Goal: Information Seeking & Learning: Learn about a topic

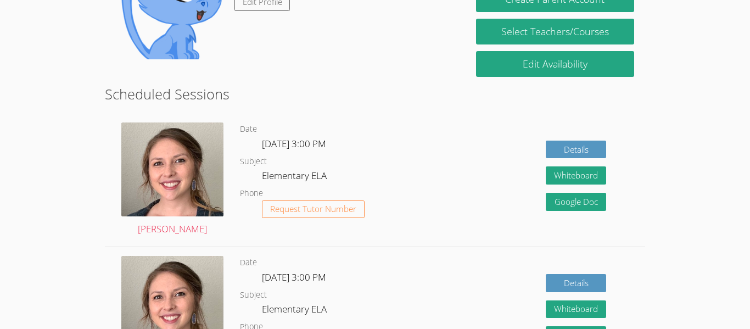
scroll to position [155, 0]
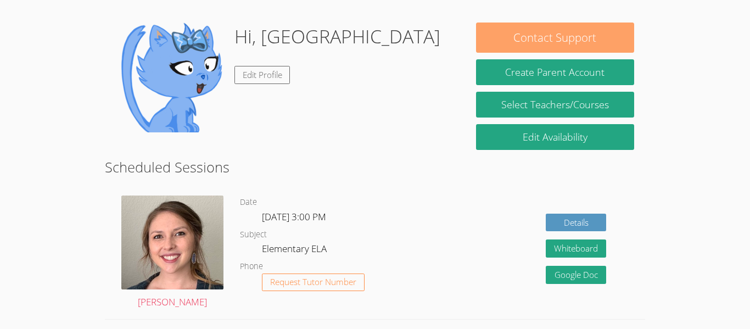
click at [526, 29] on button "Contact Support" at bounding box center [555, 38] width 158 height 30
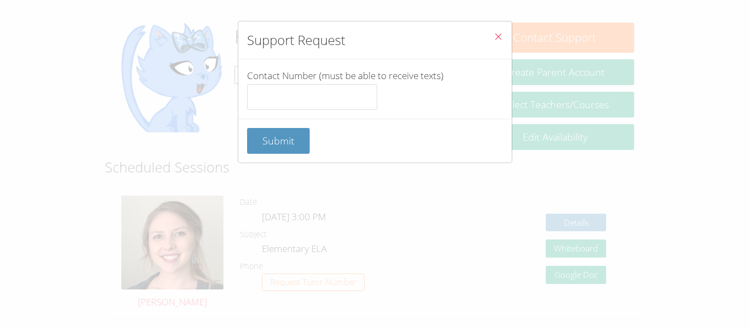
click at [507, 41] on button "Close" at bounding box center [498, 37] width 27 height 33
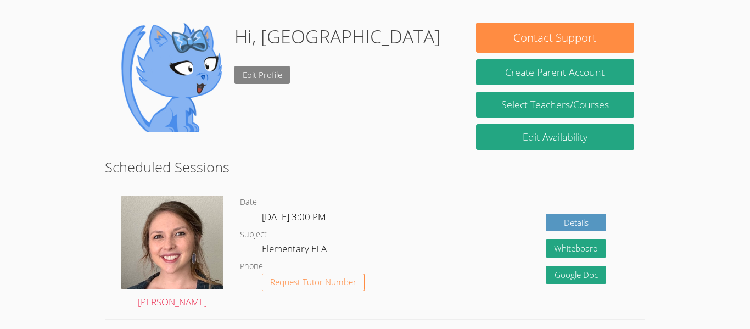
click at [237, 72] on link "Edit Profile" at bounding box center [262, 75] width 56 height 18
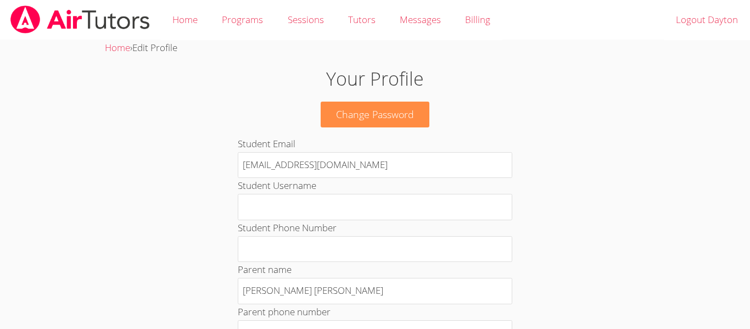
click at [37, 18] on img at bounding box center [80, 19] width 142 height 28
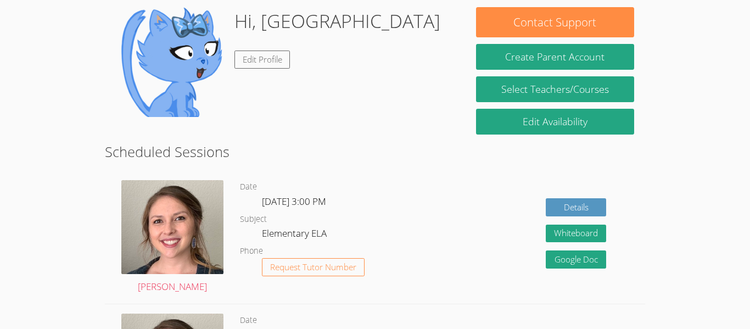
scroll to position [133, 0]
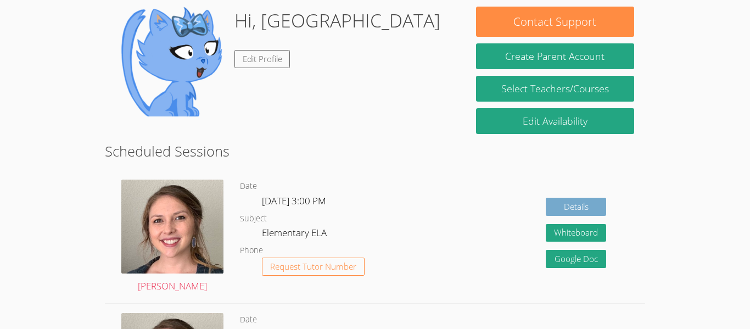
click at [592, 213] on link "Details" at bounding box center [576, 207] width 60 height 18
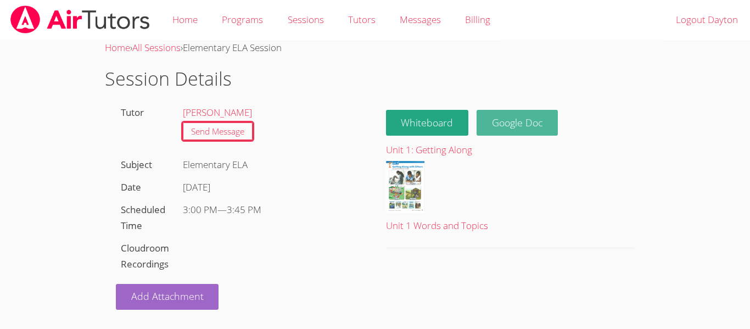
click at [529, 126] on link "Google Doc" at bounding box center [517, 123] width 81 height 26
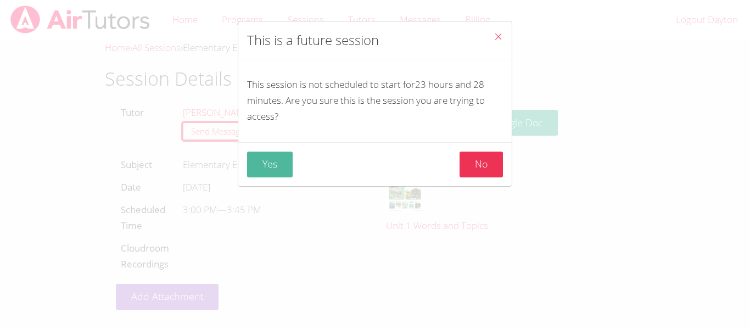
click at [275, 166] on button "Yes" at bounding box center [270, 165] width 46 height 26
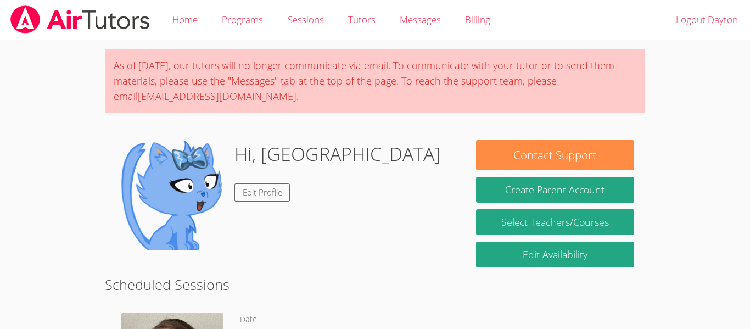
scroll to position [133, 0]
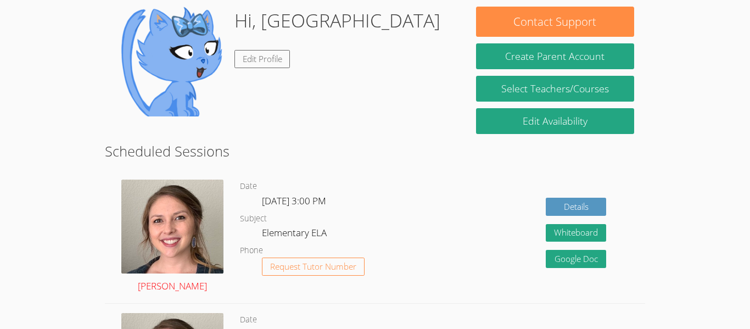
click at [172, 234] on img at bounding box center [172, 227] width 102 height 94
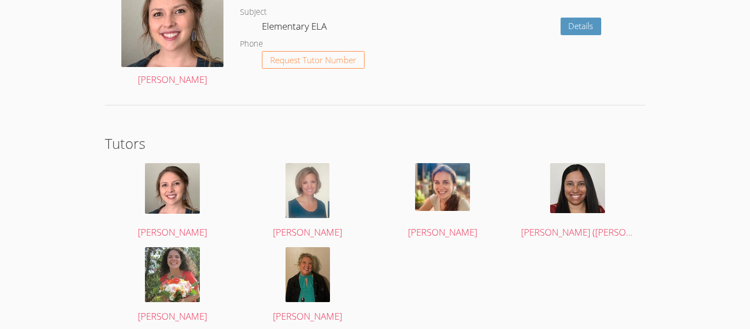
scroll to position [1588, 0]
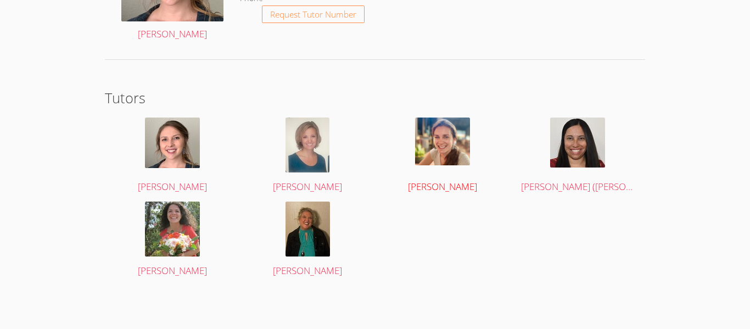
click at [442, 151] on img at bounding box center [442, 142] width 55 height 48
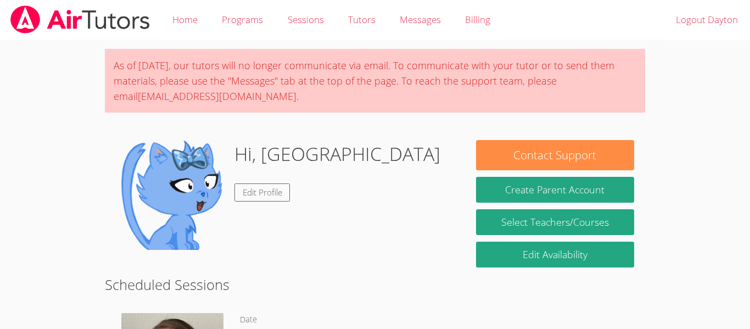
scroll to position [1587, 0]
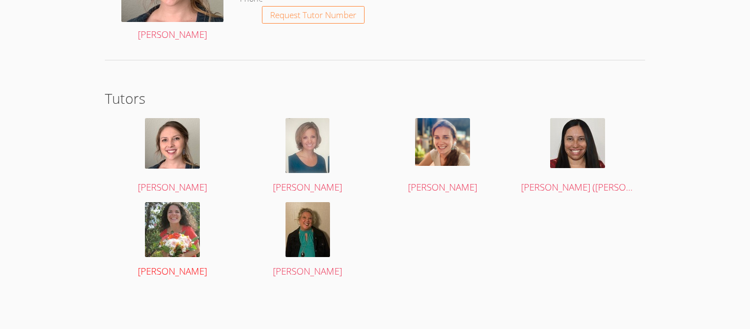
click at [166, 227] on img at bounding box center [172, 229] width 55 height 55
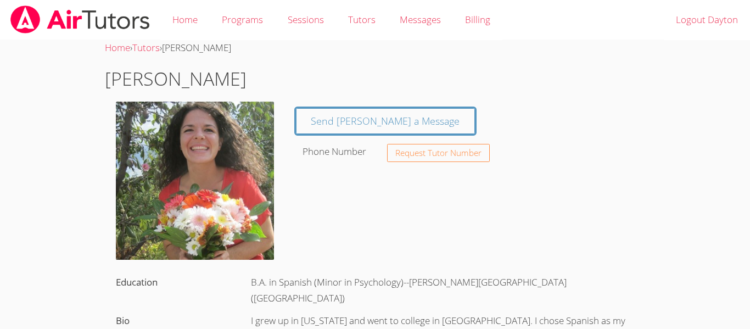
scroll to position [1587, 0]
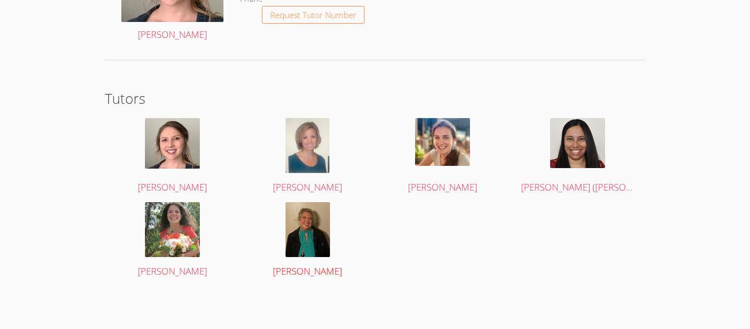
click at [306, 244] on img at bounding box center [308, 229] width 44 height 55
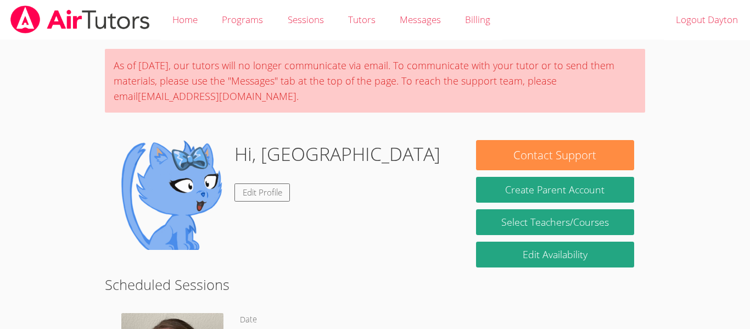
scroll to position [1587, 0]
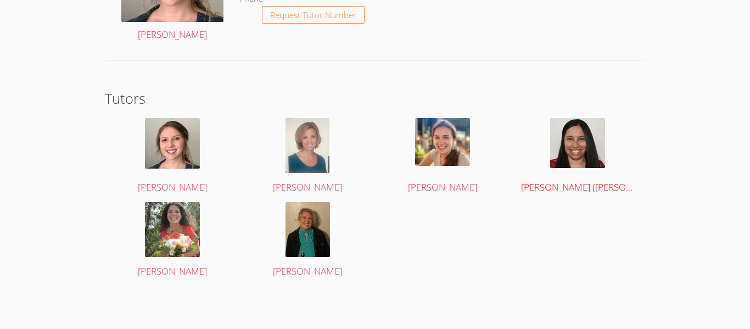
click at [582, 160] on img at bounding box center [577, 143] width 55 height 50
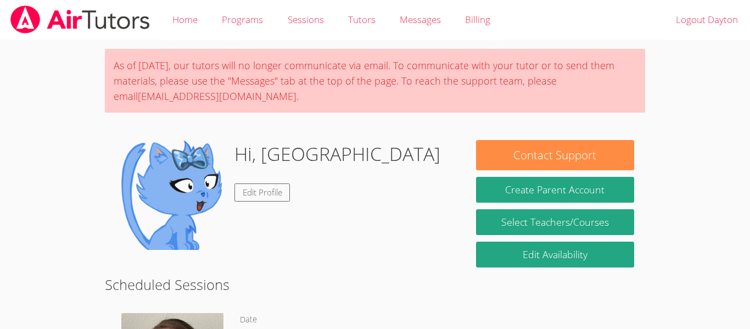
scroll to position [1587, 0]
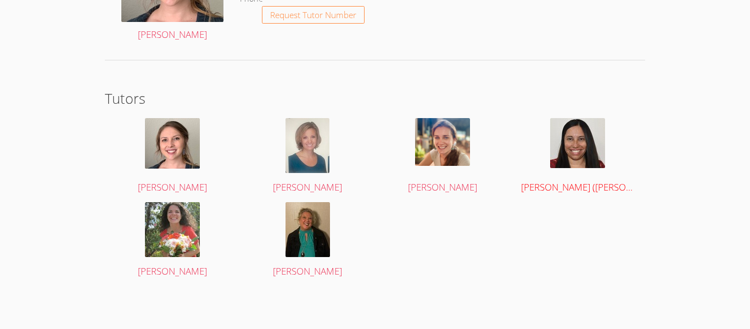
click at [573, 144] on img at bounding box center [577, 143] width 55 height 50
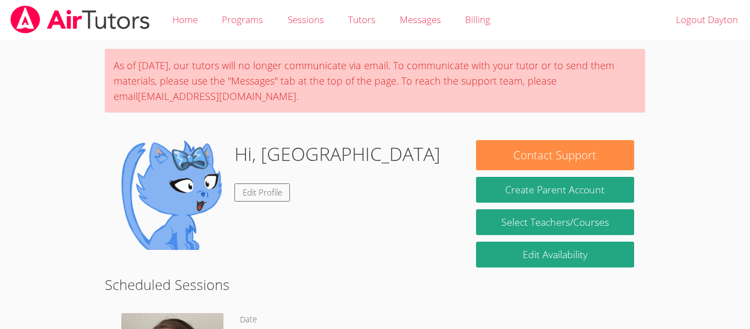
scroll to position [1587, 0]
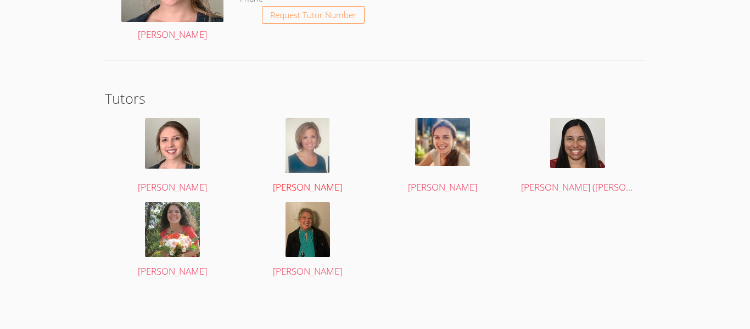
click at [319, 165] on img at bounding box center [308, 145] width 44 height 55
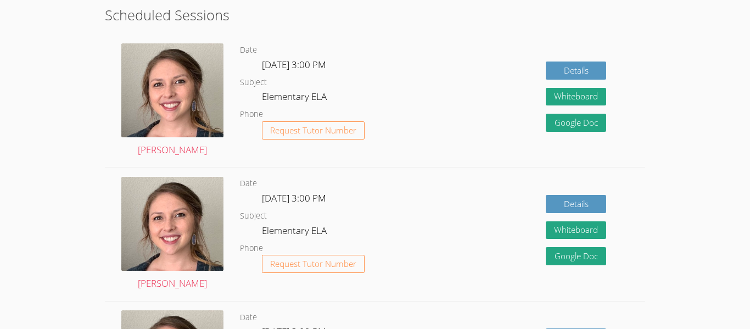
scroll to position [270, 0]
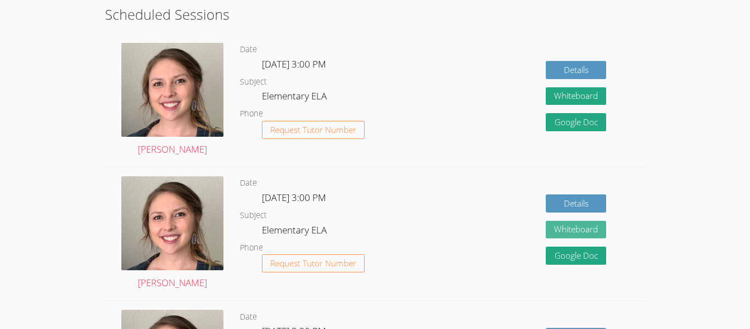
click at [589, 228] on button "Whiteboard" at bounding box center [576, 230] width 60 height 18
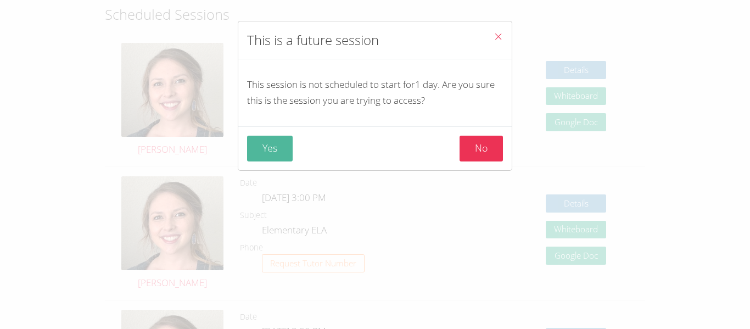
click at [271, 145] on button "Yes" at bounding box center [270, 149] width 46 height 26
